Goal: Communication & Community: Participate in discussion

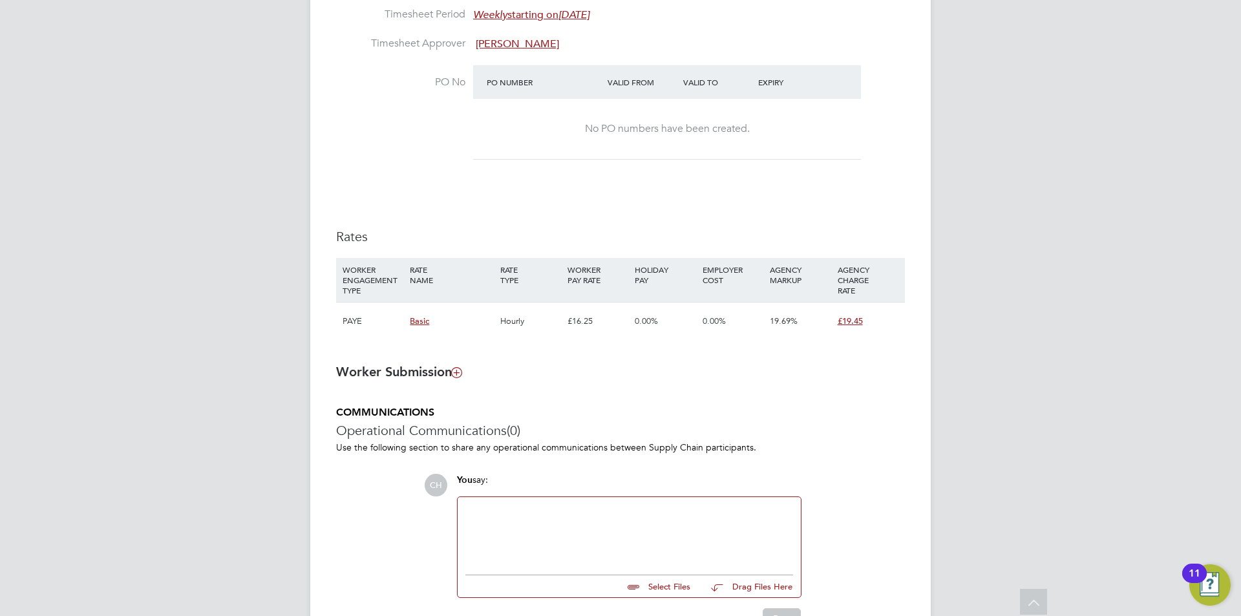
scroll to position [790, 0]
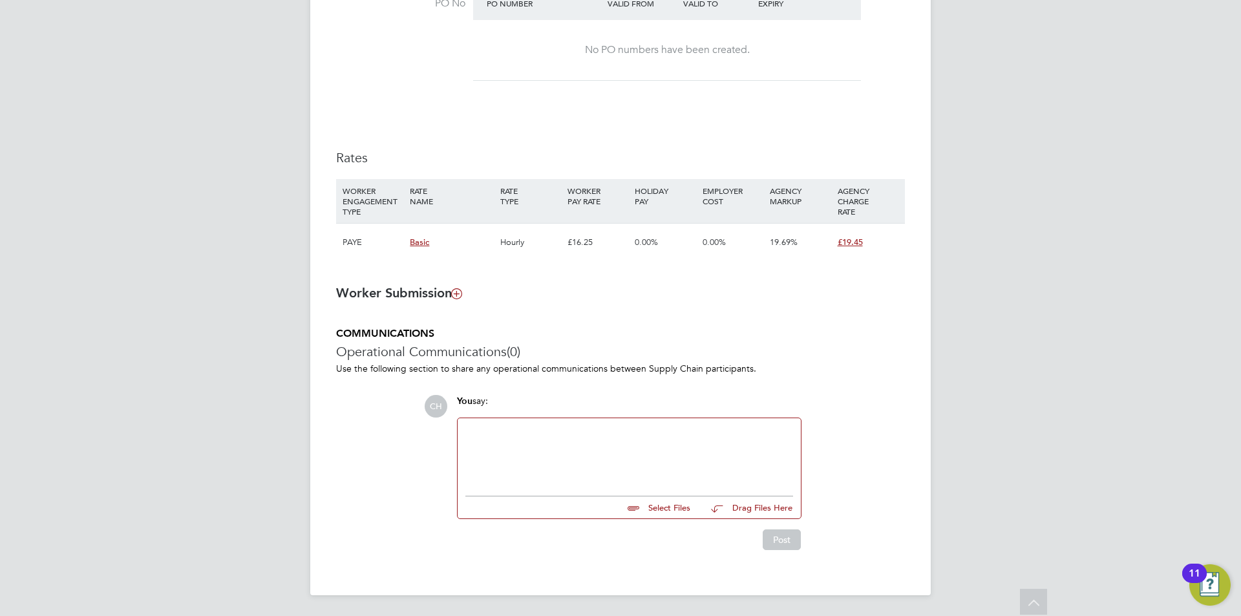
click at [511, 434] on div at bounding box center [629, 454] width 328 height 56
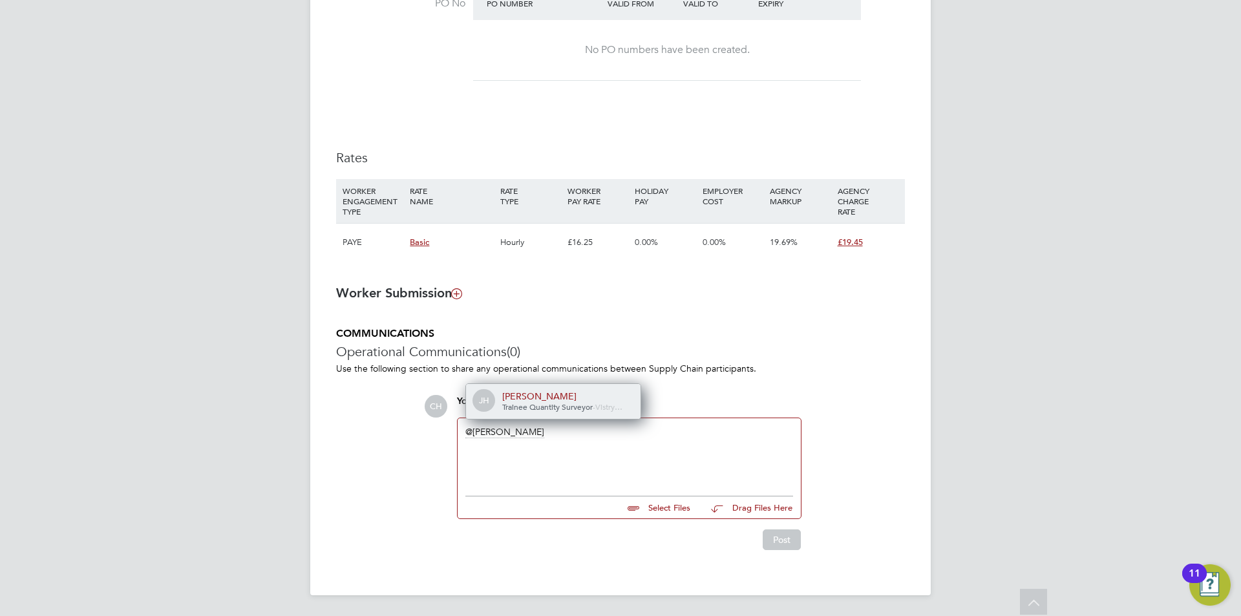
click at [525, 403] on span "Trainee Quantity Surveyor" at bounding box center [547, 406] width 90 height 10
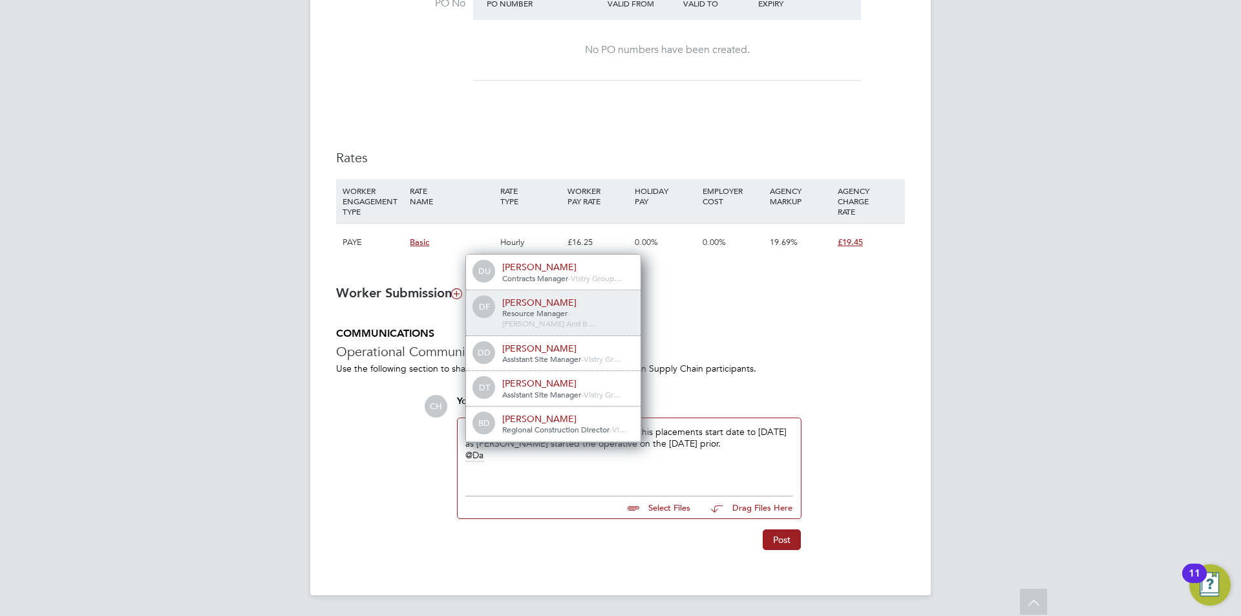
click at [533, 310] on span "Resource Manager" at bounding box center [534, 313] width 65 height 10
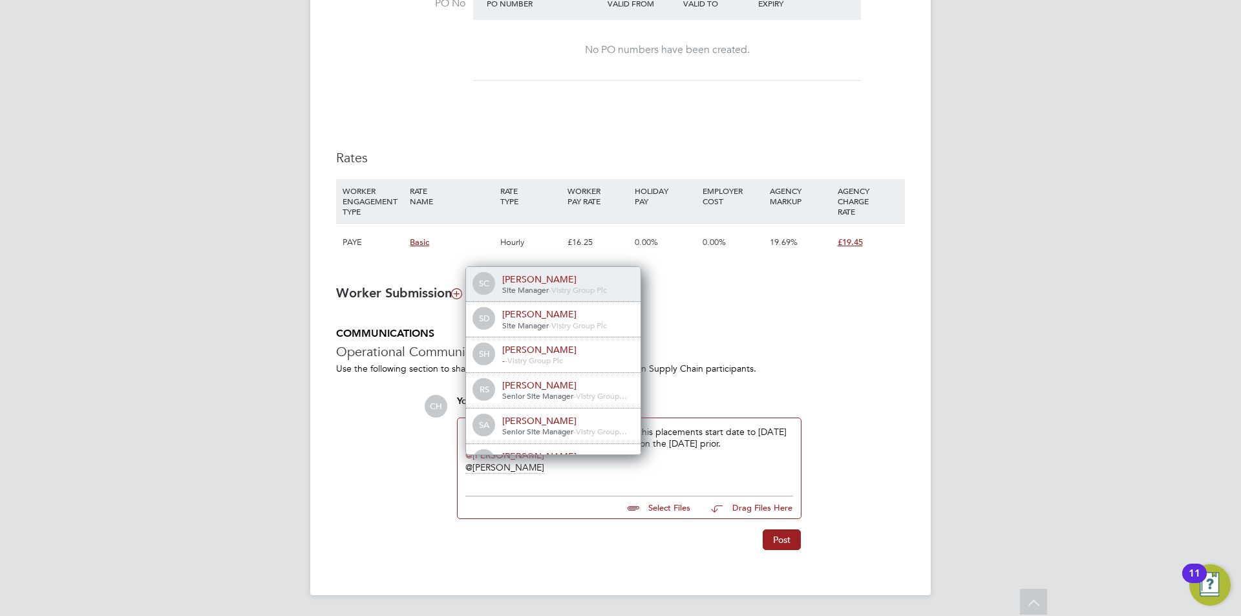
click at [540, 295] on div "SC [PERSON_NAME] Site Manager - Vistry Group Plc" at bounding box center [553, 285] width 174 height 36
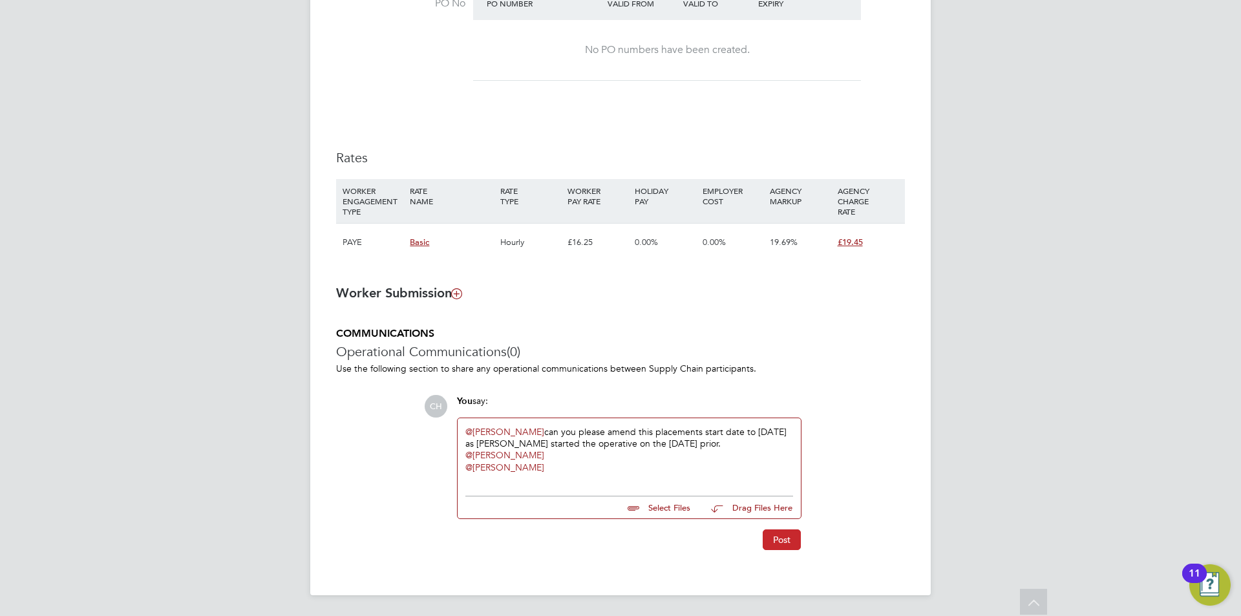
click at [772, 538] on button "Post" at bounding box center [782, 539] width 38 height 21
